Goal: Obtain resource: Download file/media

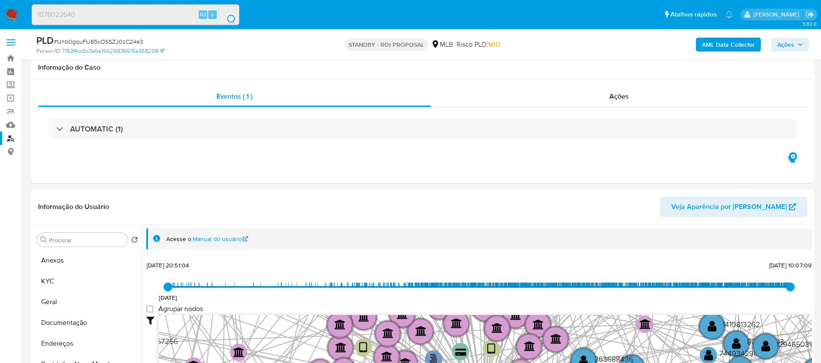
select select "10"
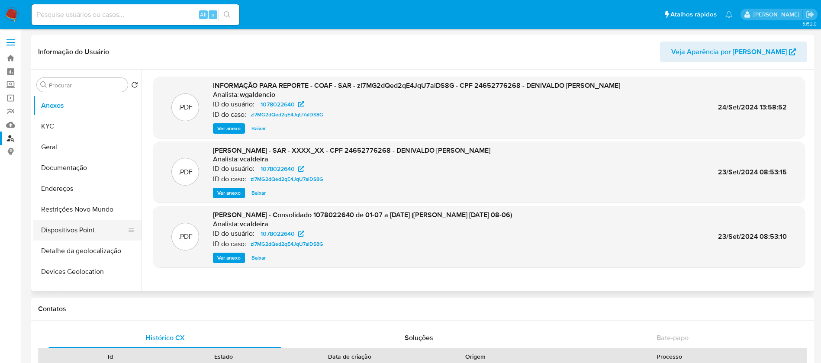
select select "10"
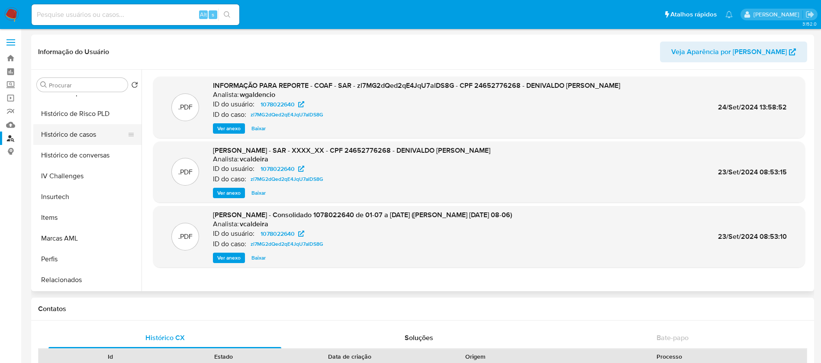
click at [55, 139] on button "Histórico de casos" at bounding box center [83, 134] width 101 height 21
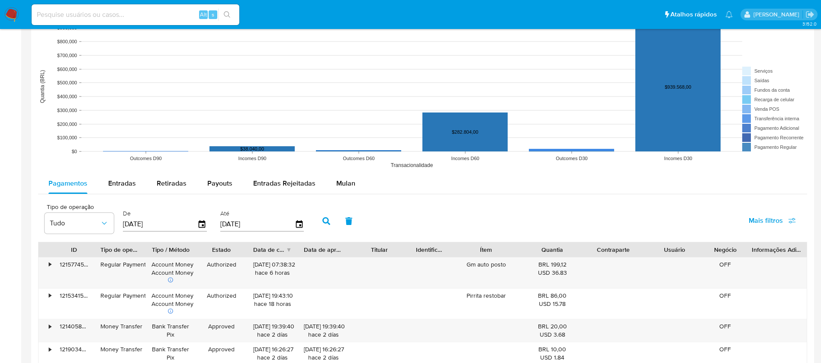
scroll to position [693, 0]
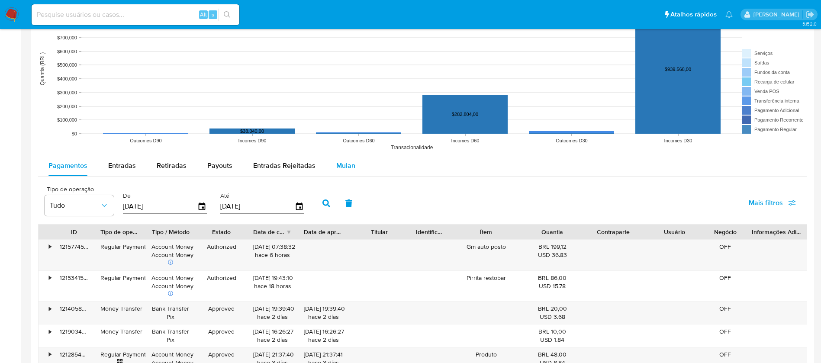
click at [340, 162] on span "Mulan" at bounding box center [345, 166] width 19 height 10
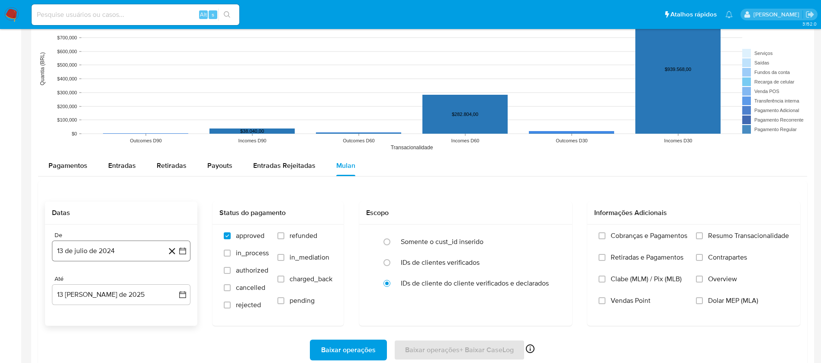
click at [101, 249] on button "13 de julio de 2024" at bounding box center [121, 251] width 139 height 21
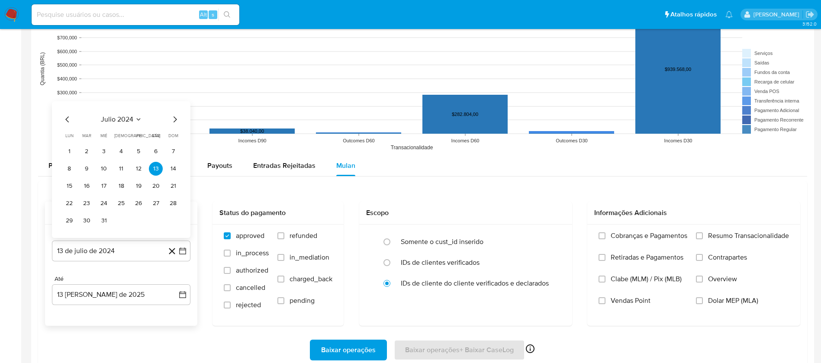
click at [116, 123] on span "julio 2024" at bounding box center [117, 119] width 32 height 9
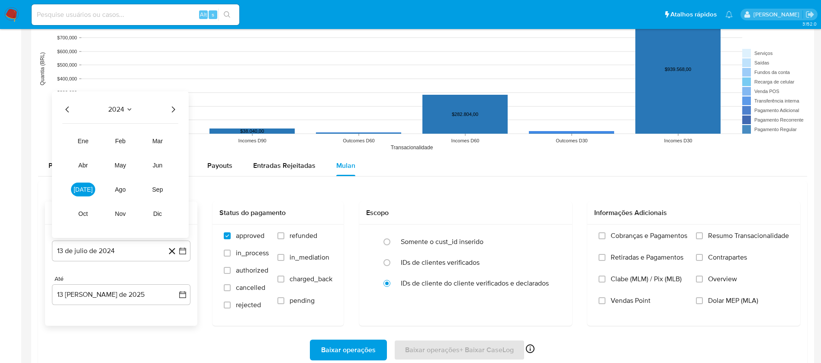
click at [168, 111] on icon "Año siguiente" at bounding box center [173, 109] width 10 height 10
click at [81, 189] on span "[DATE]" at bounding box center [83, 189] width 19 height 7
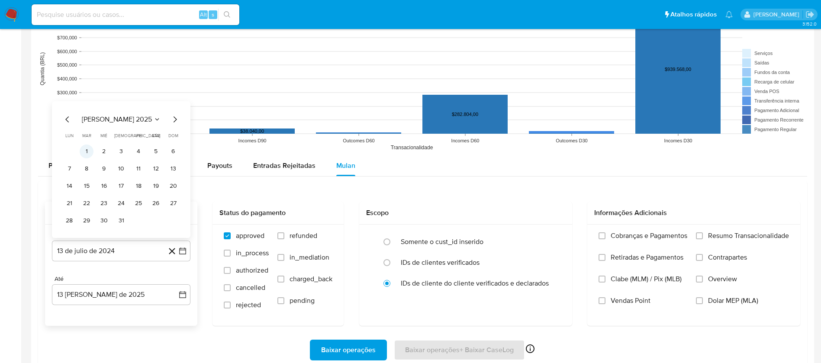
click at [90, 149] on button "1" at bounding box center [87, 152] width 14 height 14
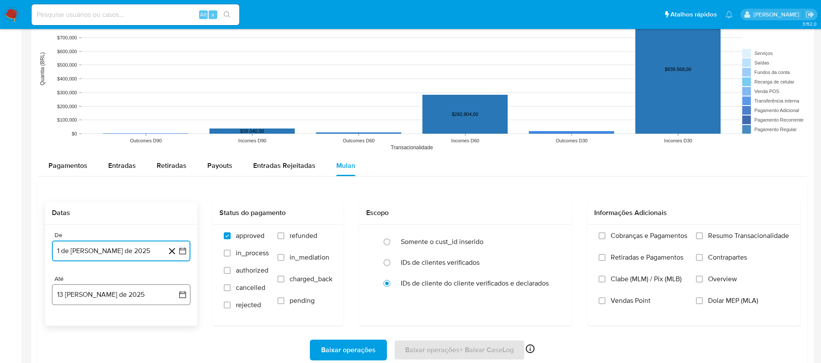
click at [117, 292] on button "13 [PERSON_NAME] de 2025" at bounding box center [121, 294] width 139 height 21
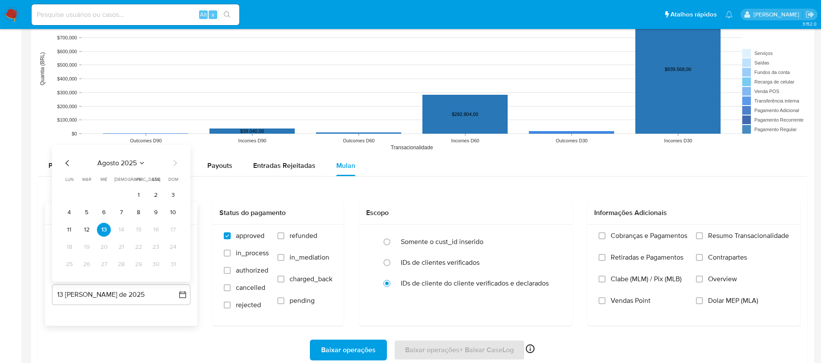
click at [64, 164] on icon "Mes anterior" at bounding box center [67, 163] width 10 height 10
click at [124, 267] on button "31" at bounding box center [121, 265] width 14 height 14
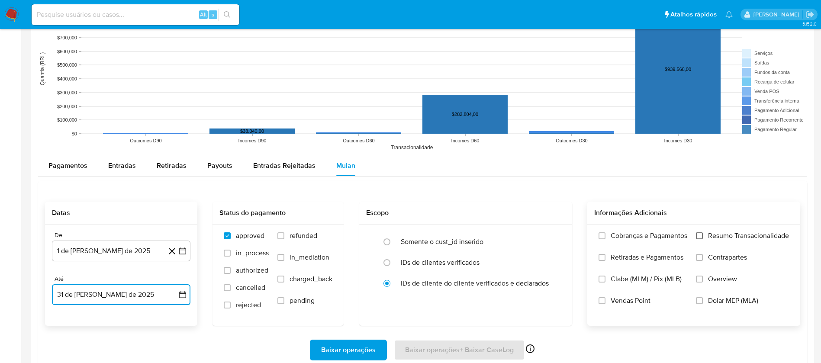
click at [701, 237] on input "Resumo Transacionalidade" at bounding box center [699, 235] width 7 height 7
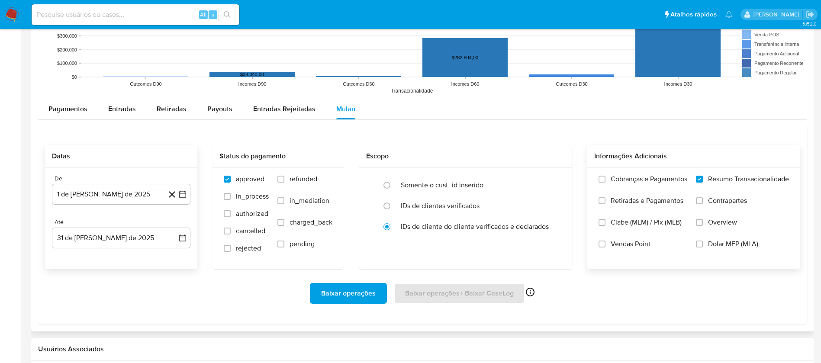
scroll to position [779, 0]
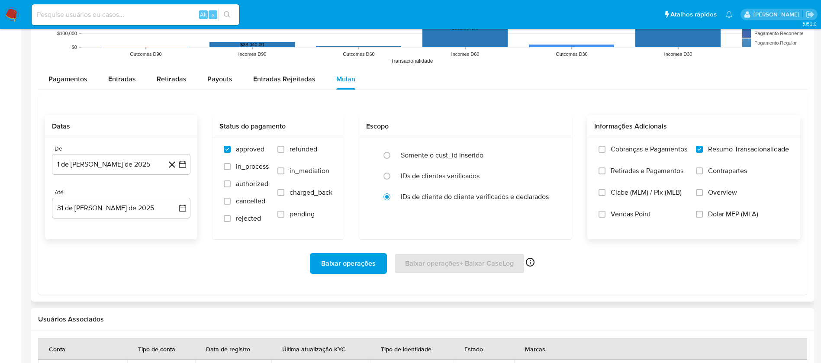
click at [331, 264] on span "Baixar operações" at bounding box center [348, 263] width 55 height 19
